Goal: Find contact information

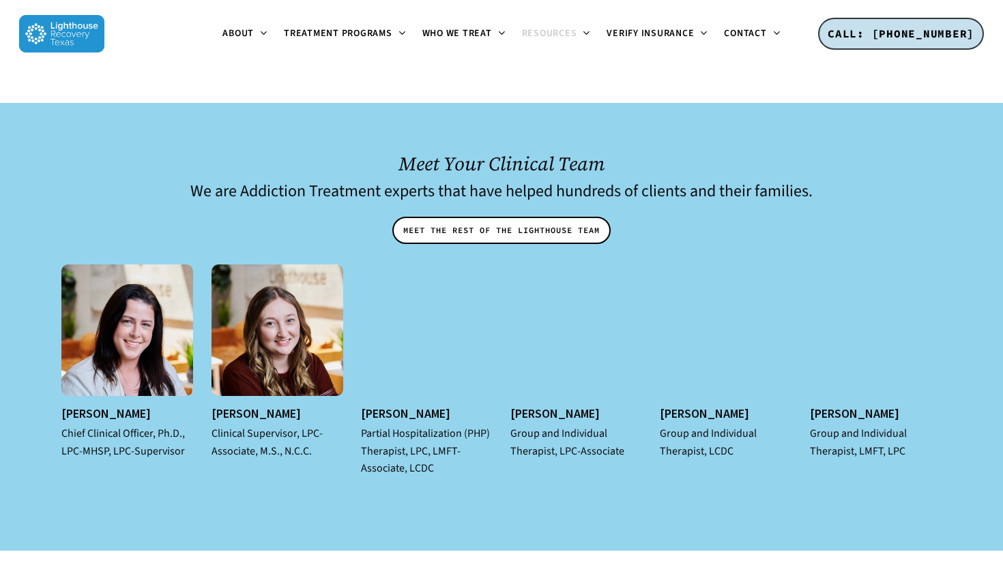
scroll to position [4119, 0]
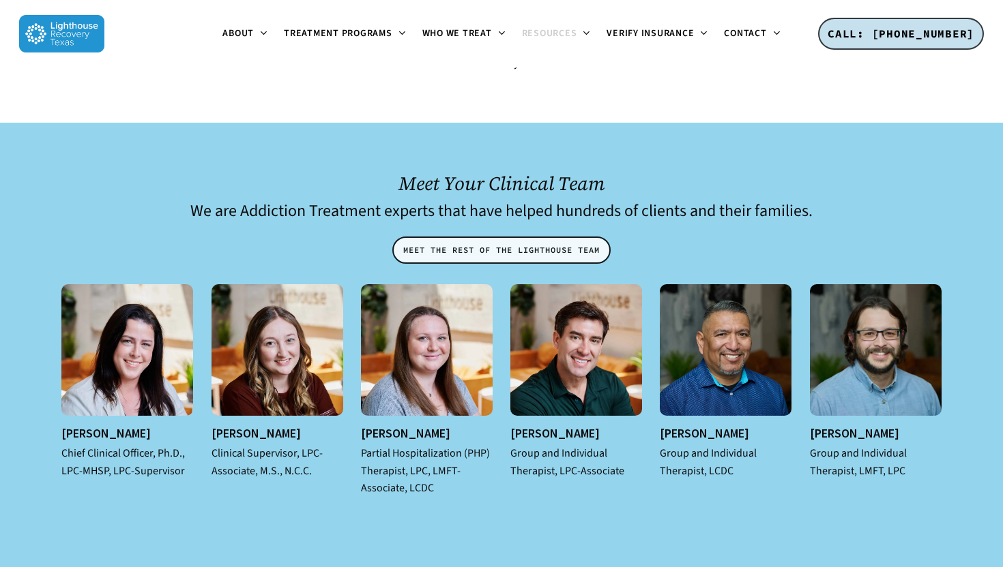
click at [442, 243] on span "MEET THE REST OF THE LIGHTHOUSE TEAM" at bounding box center [501, 250] width 196 height 14
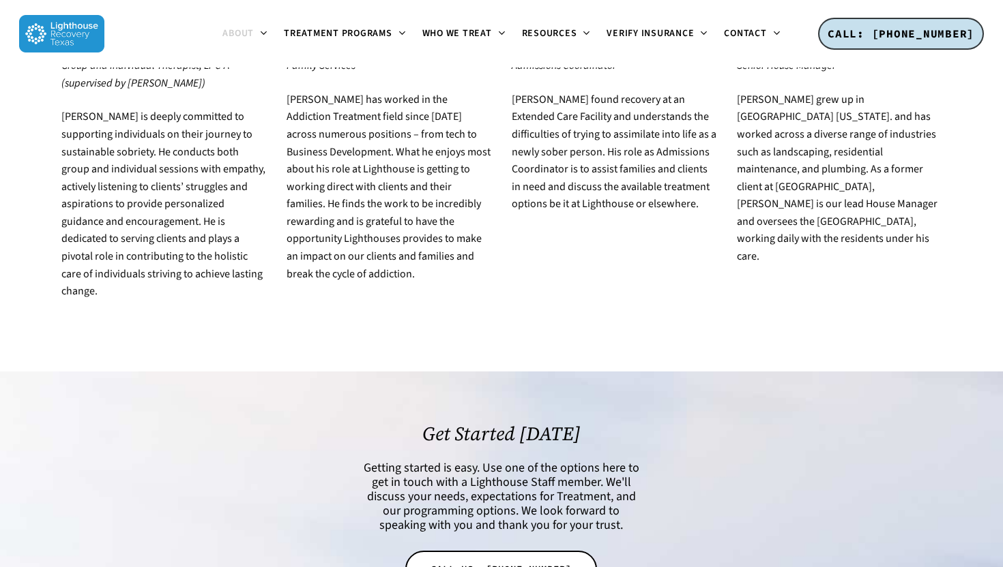
scroll to position [2767, 0]
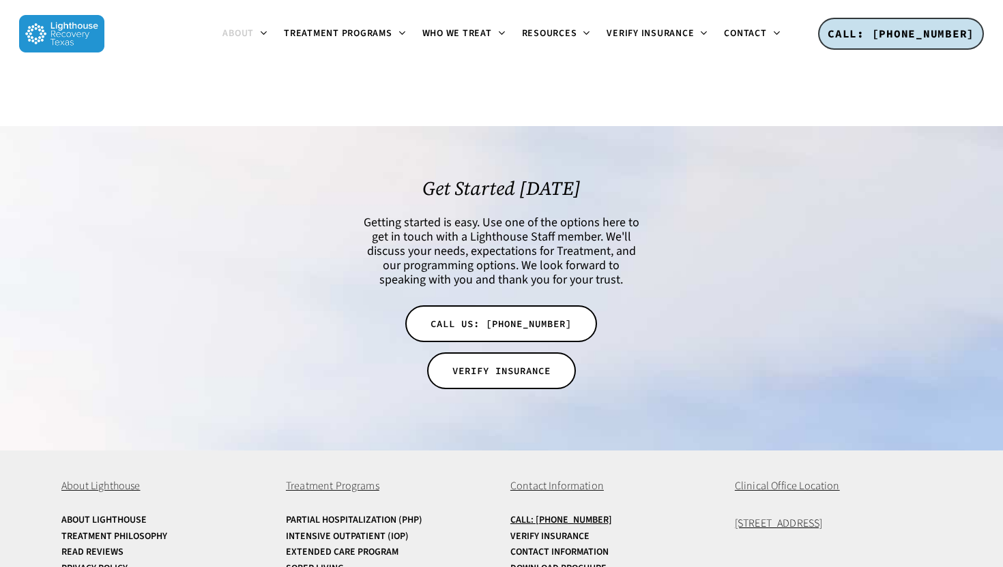
drag, startPoint x: 891, startPoint y: 456, endPoint x: 728, endPoint y: 454, distance: 163.7
click at [728, 454] on div "About Lighthouse About Lighthouse Treatment Philosophy Read Reviews Privacy Pol…" at bounding box center [501, 543] width 880 height 185
copy span "[STREET_ADDRESS]"
drag, startPoint x: 582, startPoint y: 433, endPoint x: 584, endPoint y: 454, distance: 21.2
click at [584, 478] on div "Contact Information Call: 214-393-7229 Verify Insurance Contact Information Dow…" at bounding box center [613, 535] width 207 height 115
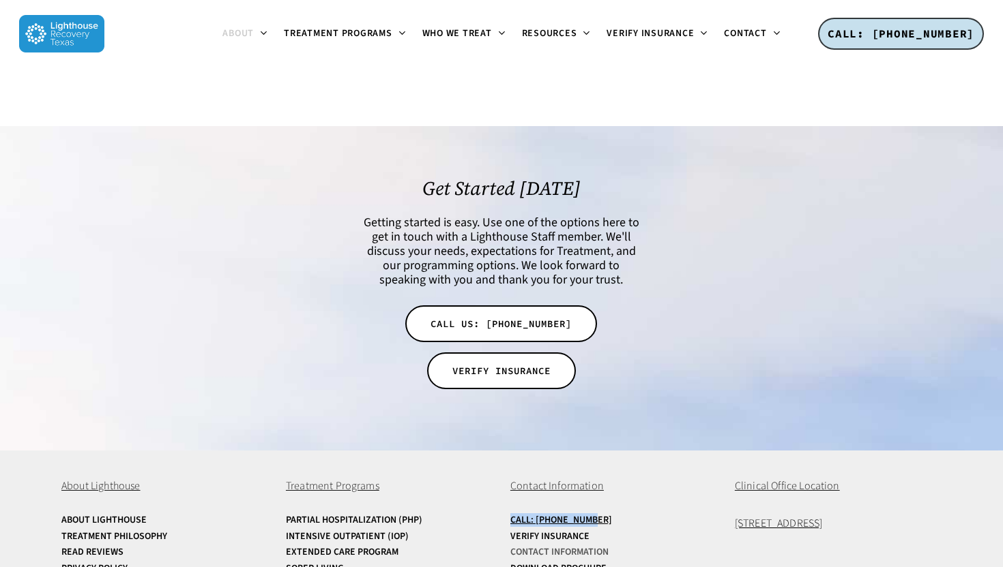
click at [637, 548] on link "Contact Information" at bounding box center [613, 553] width 207 height 10
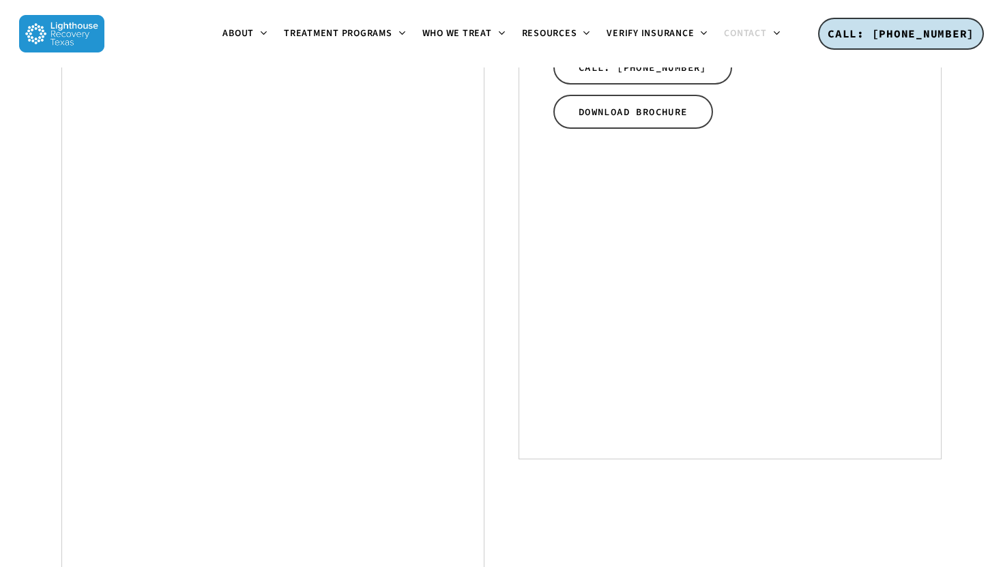
scroll to position [890, 0]
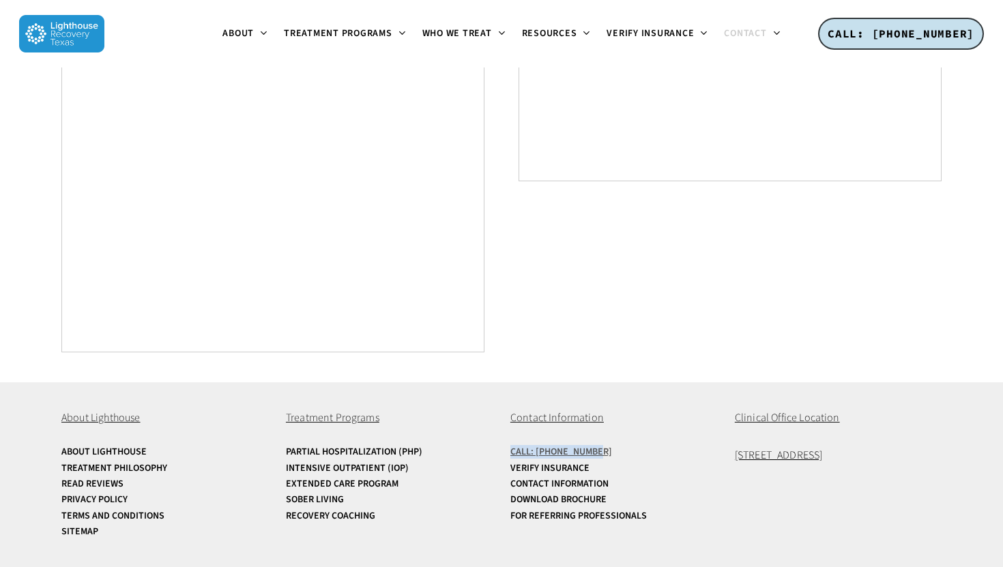
drag, startPoint x: 664, startPoint y: 443, endPoint x: 597, endPoint y: 447, distance: 67.0
click at [597, 447] on div "Contact Information Call: 214-393-7229 Verify Insurance Contact Information Dow…" at bounding box center [613, 467] width 207 height 115
copy u "Call: [PHONE_NUMBER]"
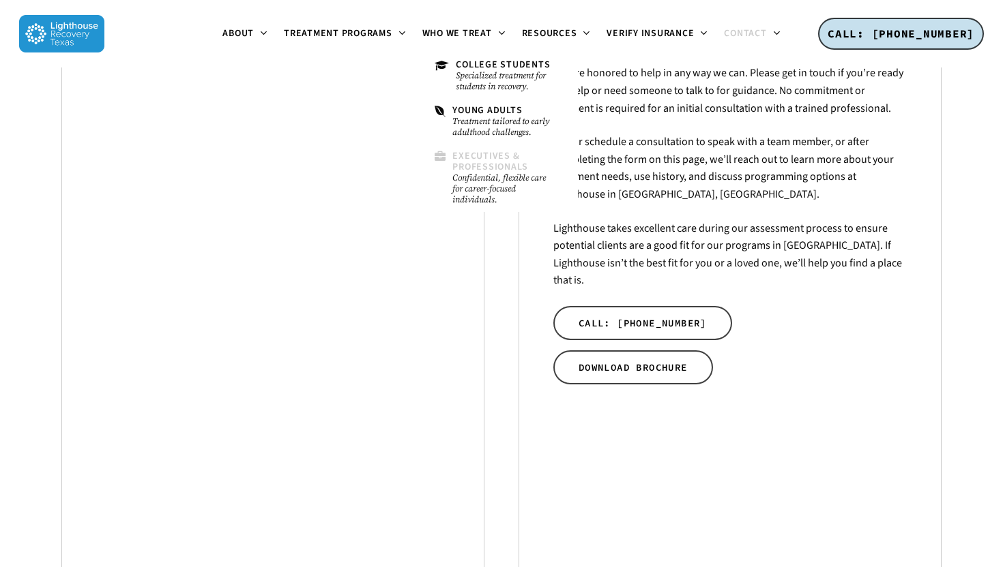
scroll to position [0, 0]
